Goal: Task Accomplishment & Management: Manage account settings

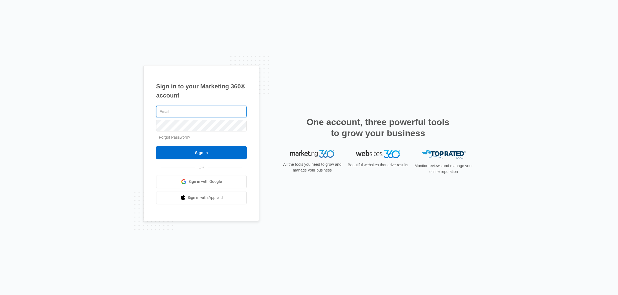
type input "[EMAIL_ADDRESS][DOMAIN_NAME]"
click at [201, 152] on input "Sign In" at bounding box center [201, 152] width 90 height 13
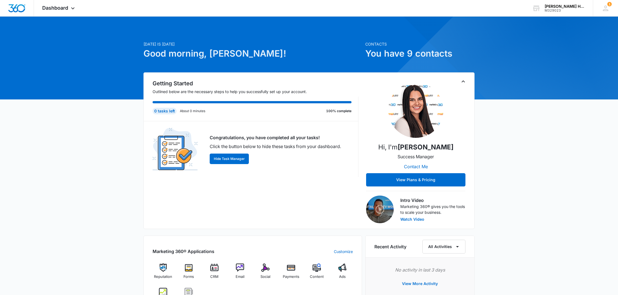
click at [535, 148] on div "[DATE] is [DATE] Good morning, [PERSON_NAME]! Contacts You have 9 contacts Gett…" at bounding box center [309, 258] width 618 height 471
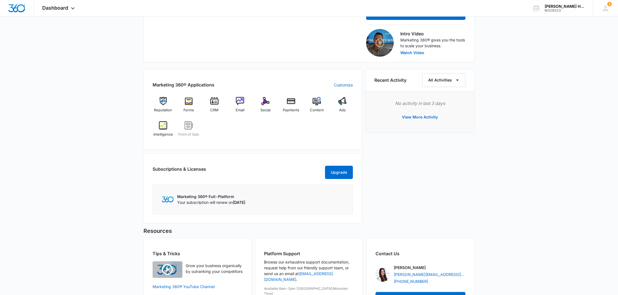
scroll to position [186, 0]
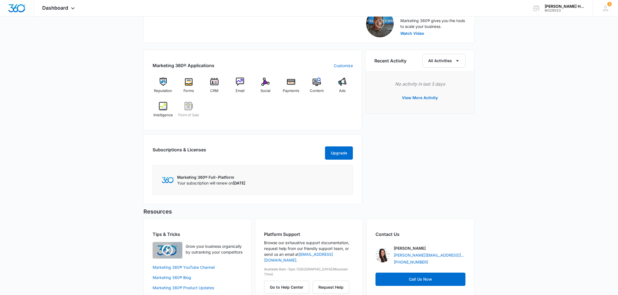
click at [539, 150] on div "[DATE] is [DATE] Good morning, [PERSON_NAME]! Contacts You have 9 contacts Gett…" at bounding box center [309, 73] width 618 height 471
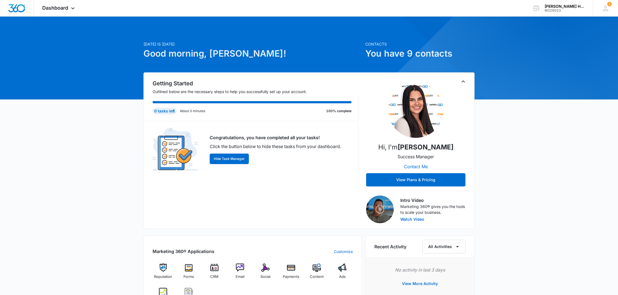
scroll to position [0, 0]
click at [605, 8] on icon at bounding box center [606, 9] width 6 height 6
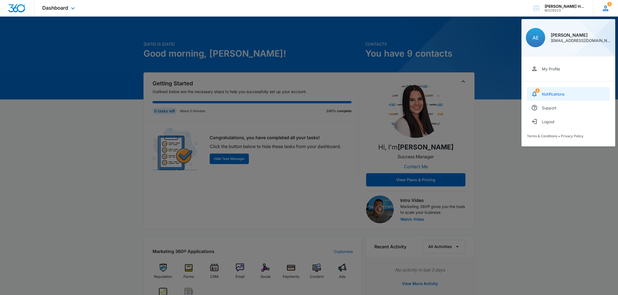
click at [563, 95] on div "Notifications" at bounding box center [553, 94] width 23 height 5
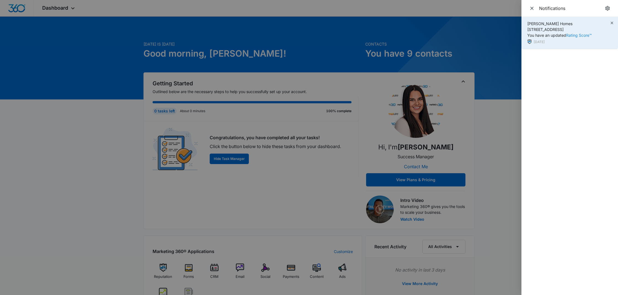
click at [571, 33] on link "Rating Score™" at bounding box center [579, 35] width 26 height 5
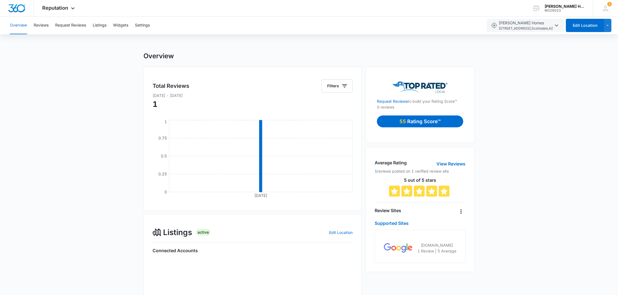
click at [550, 143] on div "Overview Total Reviews Filters [DATE] - [DATE] [DATE] 9 0 0.25 0.5 0.75 1 Listi…" at bounding box center [309, 285] width 618 height 466
click at [412, 121] on p "Rating Score™" at bounding box center [423, 121] width 33 height 7
click at [532, 137] on div "Overview Total Reviews Filters Aug 09 2025 - Aug 09 2025 1 Aug 9 0 0.25 0.5 0.7…" at bounding box center [309, 253] width 618 height 403
click at [447, 163] on link "View Reviews" at bounding box center [450, 163] width 29 height 7
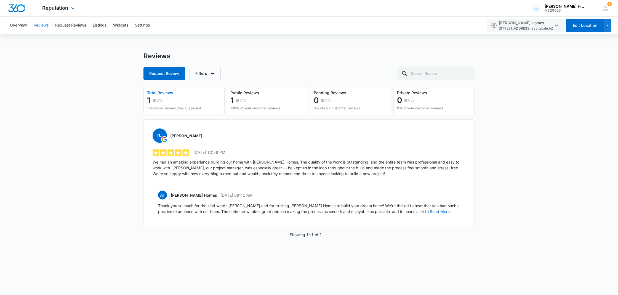
click at [21, 9] on img "Dashboard" at bounding box center [17, 8] width 18 height 8
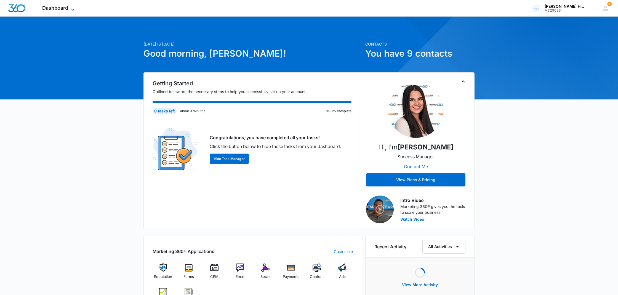
click at [70, 11] on div "Dashboard Apps Reputation Forms CRM Email Social Payments POS Content Ads Intel…" at bounding box center [59, 8] width 50 height 16
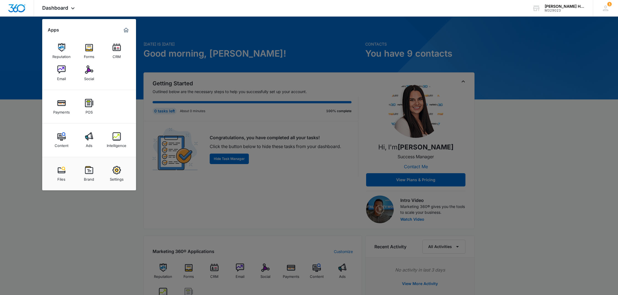
click at [95, 171] on link "Brand" at bounding box center [89, 173] width 21 height 21
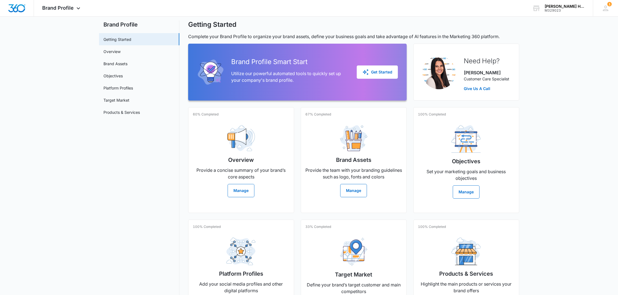
scroll to position [22, 0]
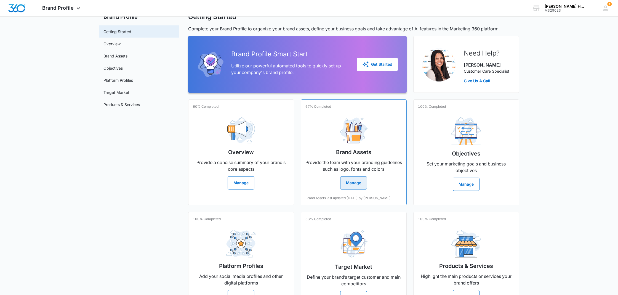
click at [359, 179] on button "Manage" at bounding box center [353, 182] width 27 height 13
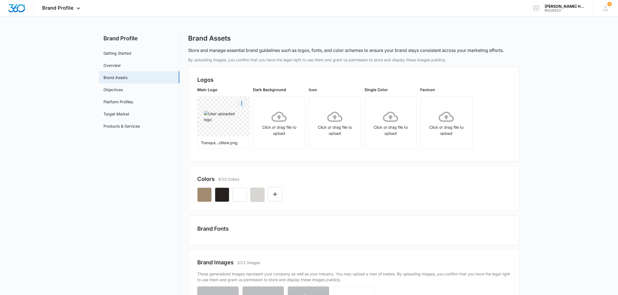
click at [241, 104] on icon "More" at bounding box center [241, 103] width 7 height 7
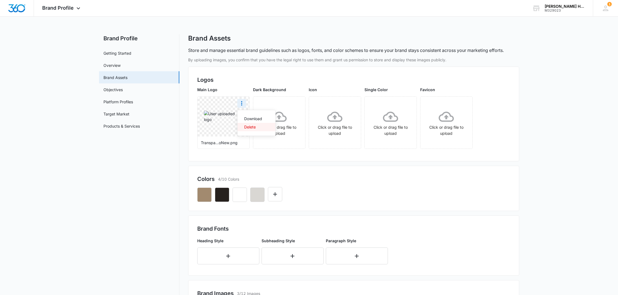
click at [252, 127] on div "Delete" at bounding box center [253, 127] width 18 height 4
click at [223, 121] on icon at bounding box center [223, 116] width 15 height 10
click at [398, 120] on icon at bounding box center [390, 116] width 15 height 10
click at [286, 115] on icon at bounding box center [278, 116] width 15 height 15
click at [409, 103] on icon "More" at bounding box center [408, 103] width 1 height 4
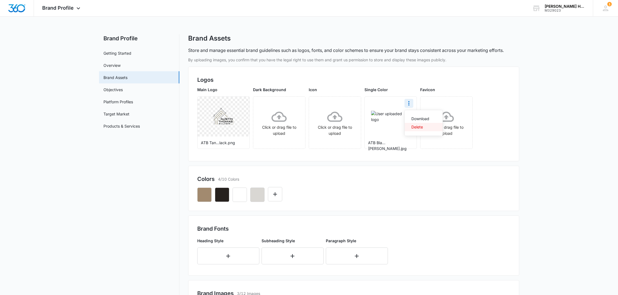
click at [419, 127] on div "Delete" at bounding box center [420, 127] width 18 height 4
click at [271, 123] on div "Click or drag file to upload" at bounding box center [279, 122] width 52 height 27
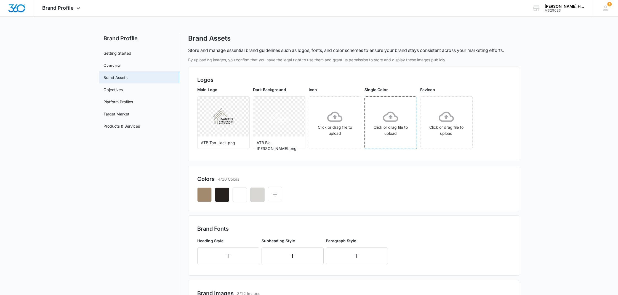
click at [381, 124] on div "Click or drag file to upload" at bounding box center [391, 122] width 52 height 27
click at [207, 194] on icon "button" at bounding box center [204, 194] width 7 height 7
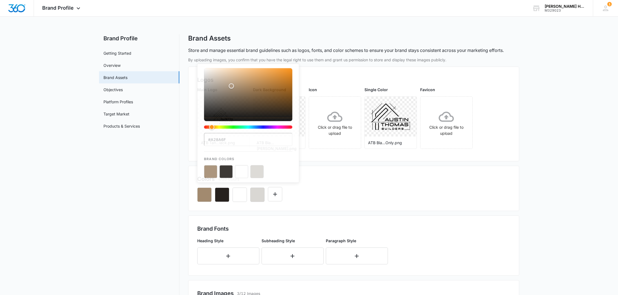
click at [318, 195] on div "#A28A6F Brand Colors" at bounding box center [353, 192] width 313 height 19
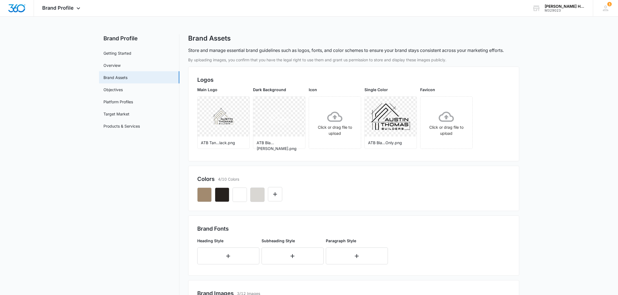
click at [437, 190] on div at bounding box center [353, 192] width 313 height 19
click at [202, 195] on icon "button" at bounding box center [203, 194] width 5 height 5
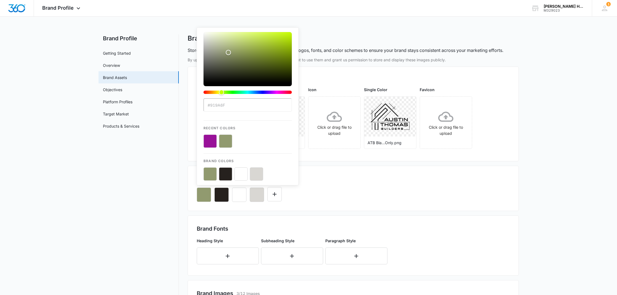
click at [217, 106] on input "#919A6F" at bounding box center [248, 104] width 88 height 13
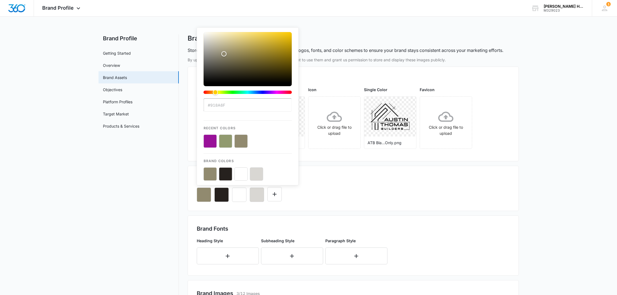
click at [245, 105] on input "#918A6F" at bounding box center [248, 104] width 88 height 13
type input "#918A6F"
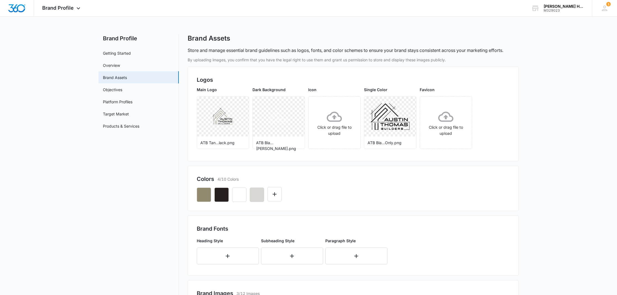
click at [358, 198] on div at bounding box center [353, 192] width 313 height 19
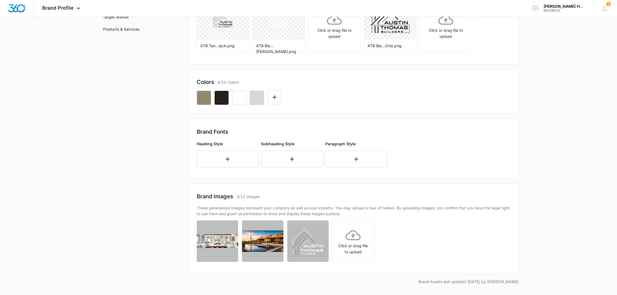
scroll to position [97, 0]
click at [320, 226] on icon "More" at bounding box center [322, 226] width 7 height 7
click at [309, 251] on div "Delete" at bounding box center [304, 251] width 18 height 4
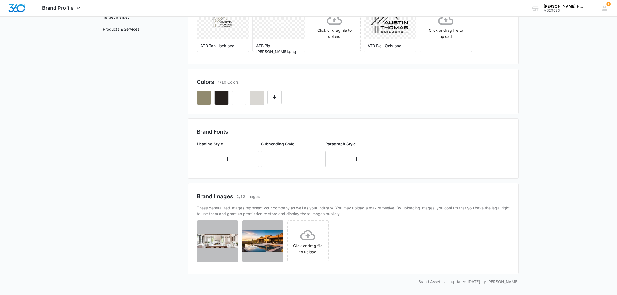
click at [420, 247] on div "Click or drag file to upload" at bounding box center [353, 242] width 313 height 45
click at [301, 238] on icon at bounding box center [307, 235] width 15 height 10
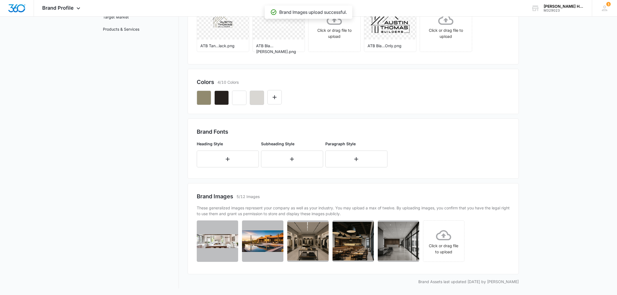
click at [523, 183] on main "Brand Profile Getting Started Overview Brand Assets Objectives Platform Profile…" at bounding box center [308, 115] width 617 height 357
click at [531, 195] on main "Brand Profile Getting Started Overview Brand Assets Objectives Platform Profile…" at bounding box center [308, 115] width 617 height 357
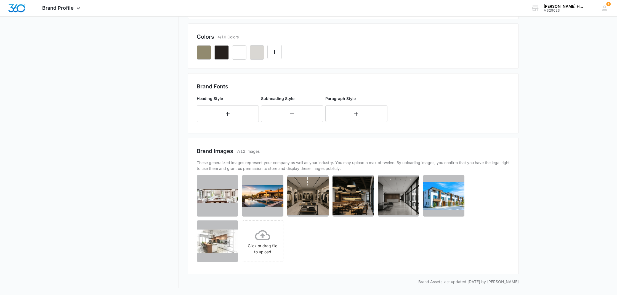
scroll to position [142, 0]
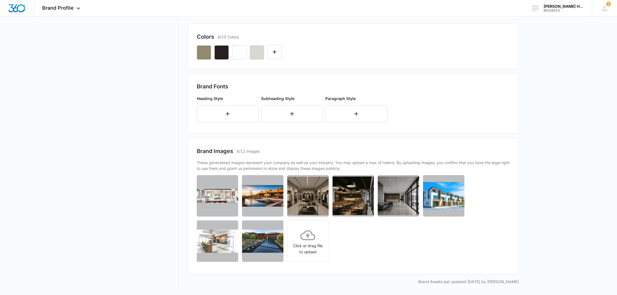
click at [547, 163] on main "Brand Profile Getting Started Overview Brand Assets Objectives Platform Profile…" at bounding box center [308, 93] width 617 height 403
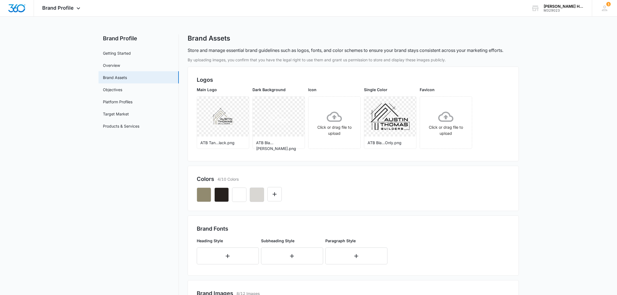
drag, startPoint x: 422, startPoint y: 206, endPoint x: 418, endPoint y: 204, distance: 4.5
click at [422, 206] on div "Colors 4/10 Colors" at bounding box center [353, 188] width 331 height 45
